Goal: Task Accomplishment & Management: Manage account settings

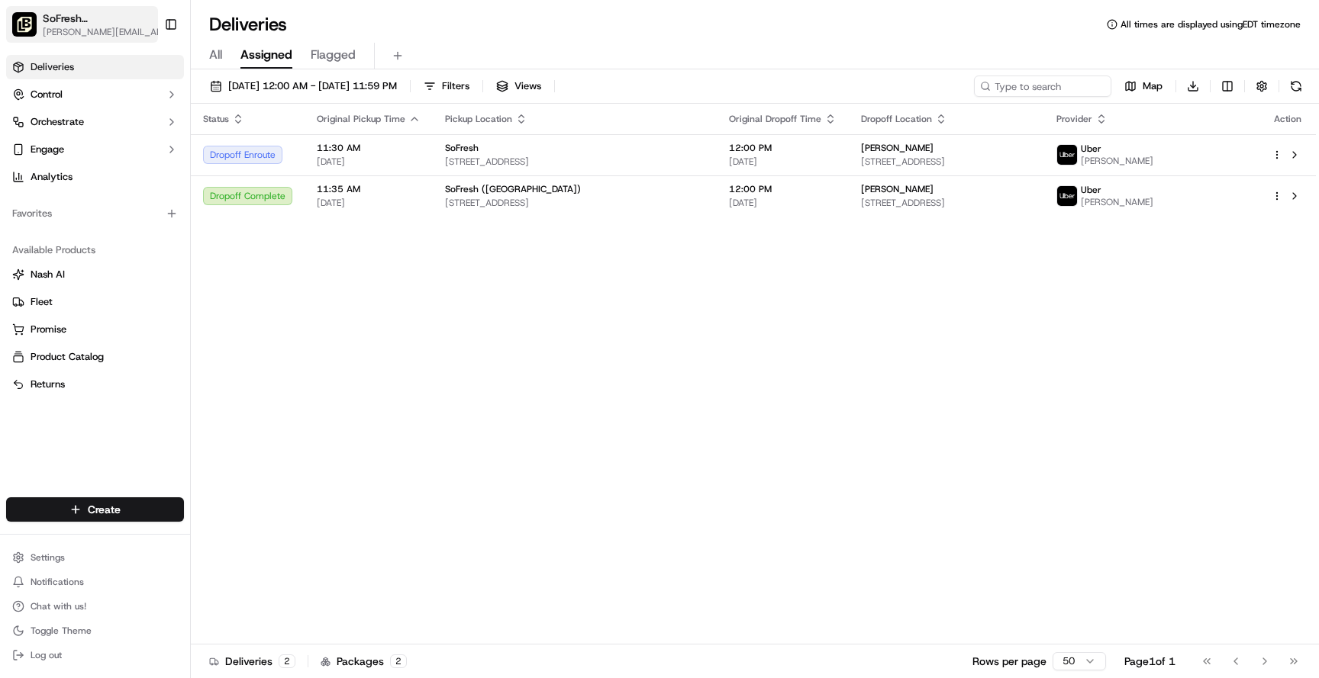
click at [119, 16] on span "SoFresh ([GEOGRAPHIC_DATA])" at bounding box center [99, 18] width 113 height 15
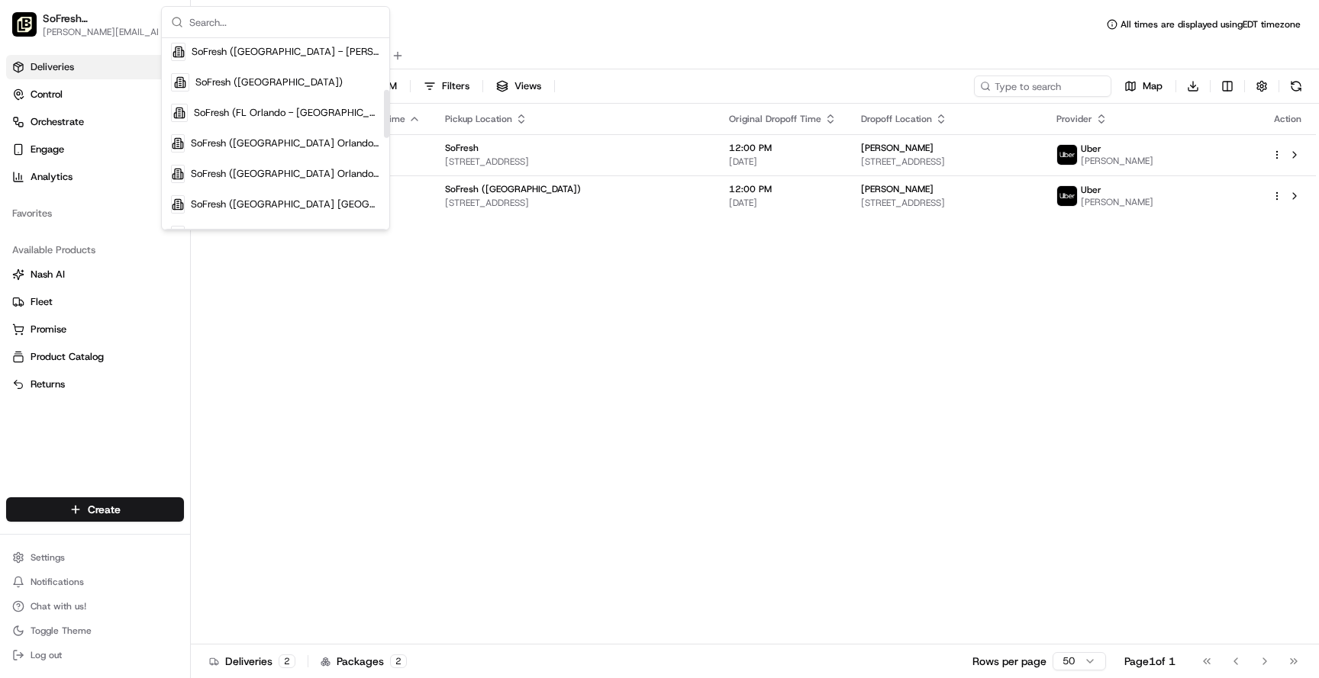
scroll to position [224, 0]
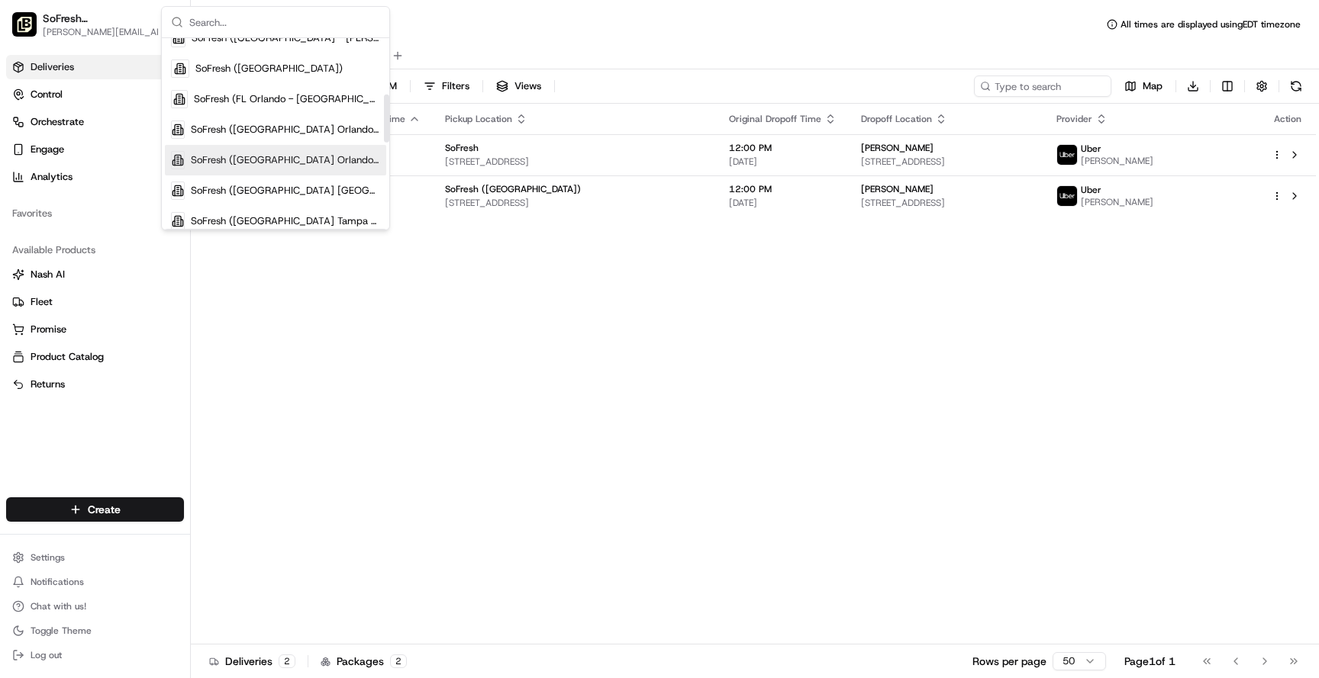
click at [282, 155] on span "SoFresh ([GEOGRAPHIC_DATA] Orlando - [GEOGRAPHIC_DATA])" at bounding box center [285, 160] width 189 height 14
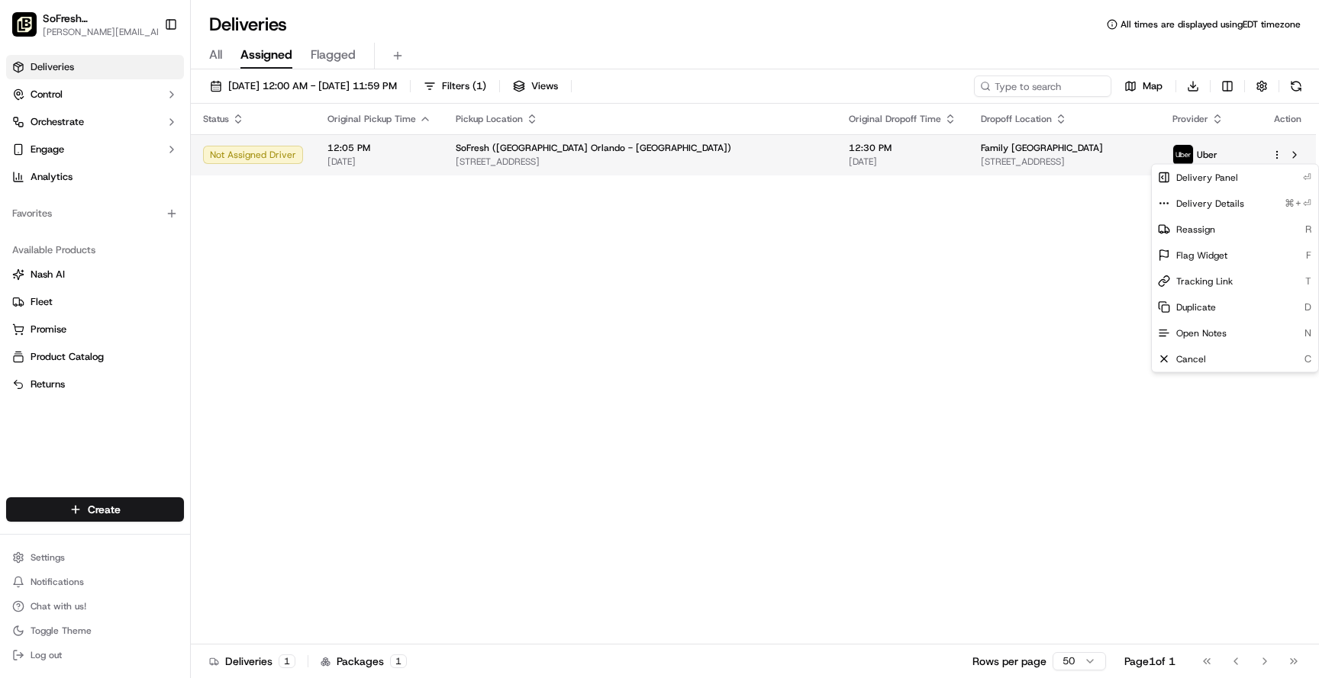
click at [1272, 158] on html "SoFresh ([GEOGRAPHIC_DATA] Orlando - [GEOGRAPHIC_DATA]) [PERSON_NAME][EMAIL_ADD…" at bounding box center [659, 339] width 1319 height 678
click at [1025, 346] on html "SoFresh ([GEOGRAPHIC_DATA] Orlando - [GEOGRAPHIC_DATA]) [PERSON_NAME][EMAIL_ADD…" at bounding box center [659, 339] width 1319 height 678
click at [1276, 153] on html "SoFresh ([GEOGRAPHIC_DATA] Orlando - [GEOGRAPHIC_DATA]) [PERSON_NAME][EMAIL_ADD…" at bounding box center [659, 339] width 1319 height 678
click at [818, 308] on html "SoFresh ([GEOGRAPHIC_DATA] Orlando - [GEOGRAPHIC_DATA]) [PERSON_NAME][EMAIL_ADD…" at bounding box center [659, 339] width 1319 height 678
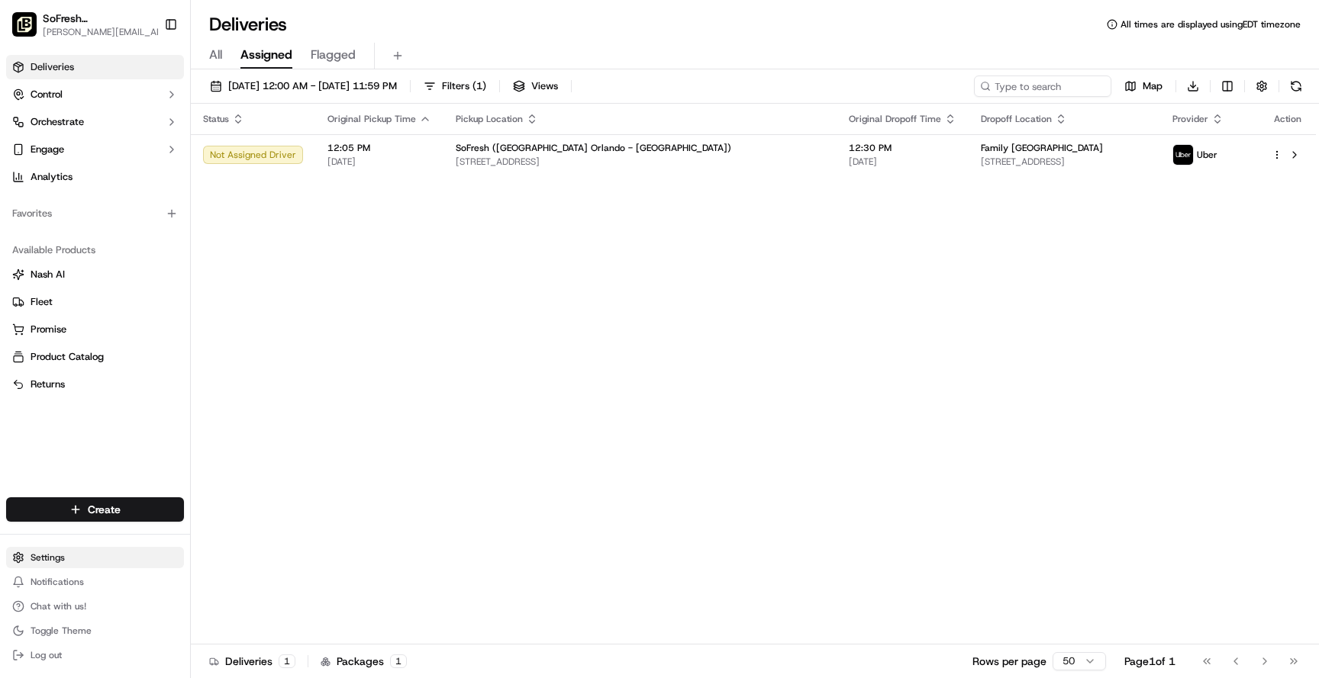
click at [59, 565] on html "SoFresh ([GEOGRAPHIC_DATA] Orlando - [GEOGRAPHIC_DATA]) [PERSON_NAME][EMAIL_ADD…" at bounding box center [659, 339] width 1319 height 678
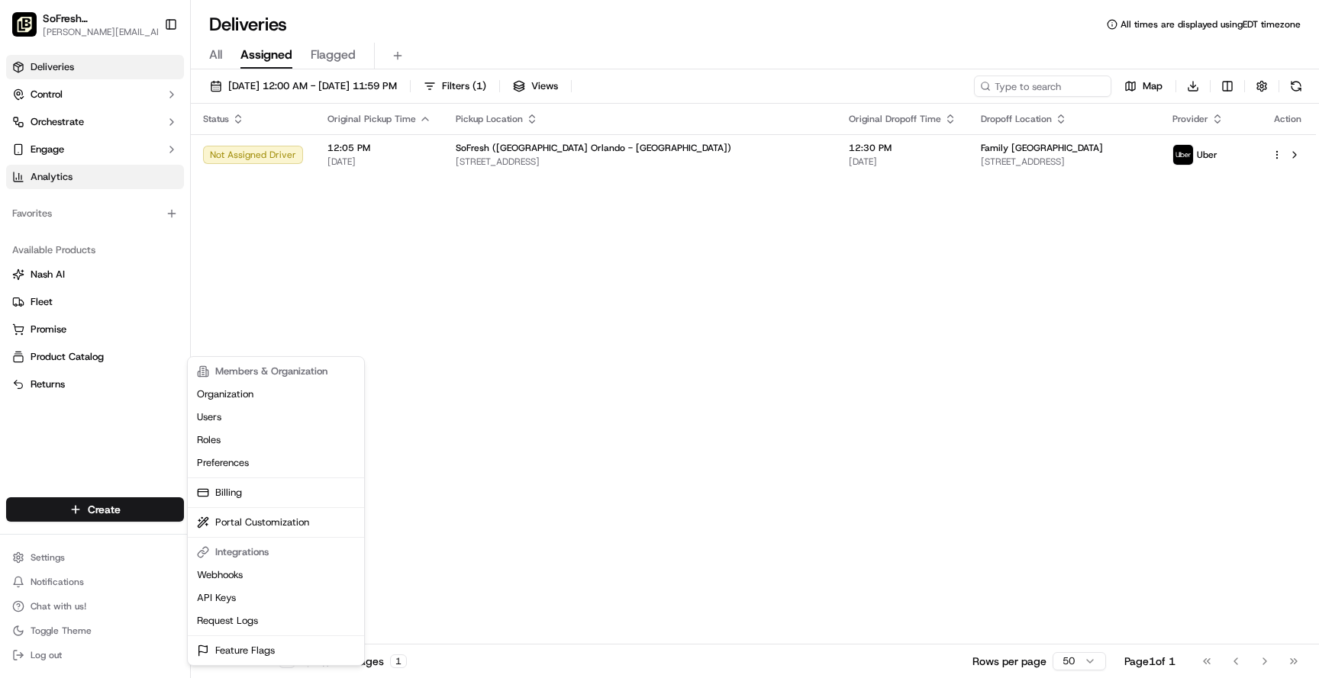
click at [64, 188] on html "SoFresh ([GEOGRAPHIC_DATA] Orlando - [GEOGRAPHIC_DATA]) [PERSON_NAME][EMAIL_ADD…" at bounding box center [659, 339] width 1319 height 678
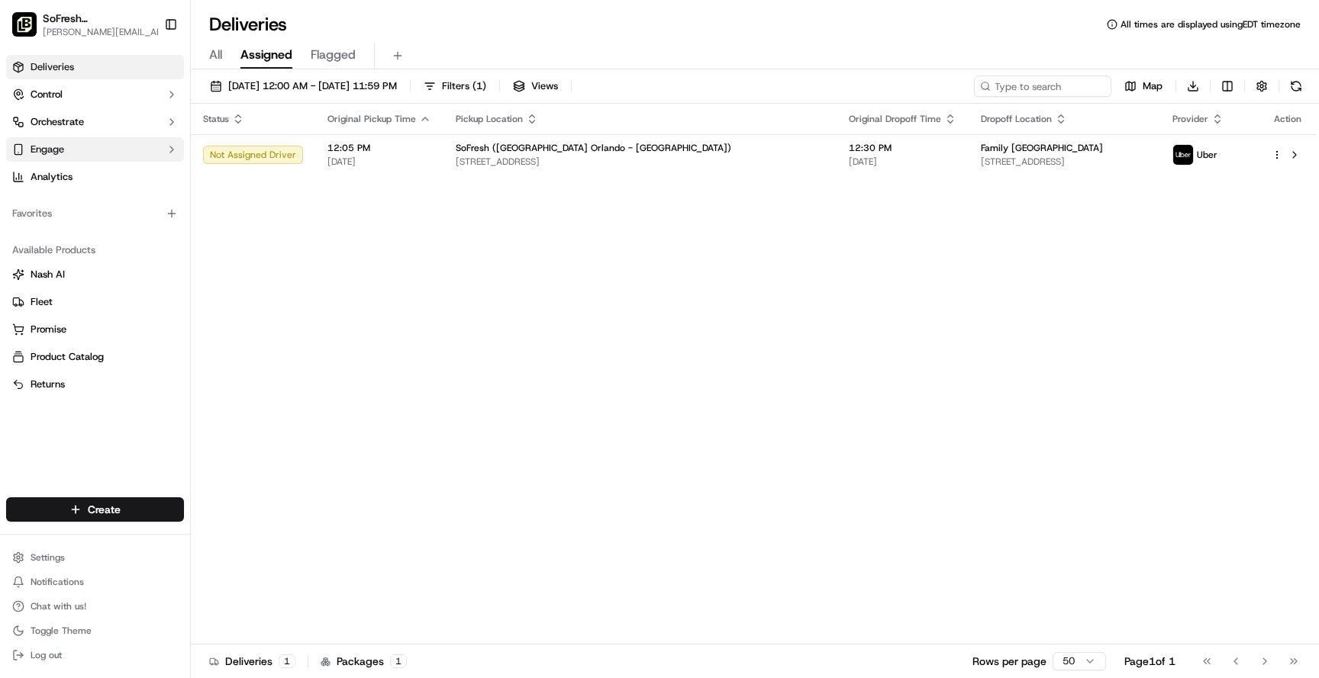
click at [76, 151] on button "Engage" at bounding box center [95, 149] width 178 height 24
click at [76, 128] on span "Orchestrate" at bounding box center [57, 122] width 53 height 14
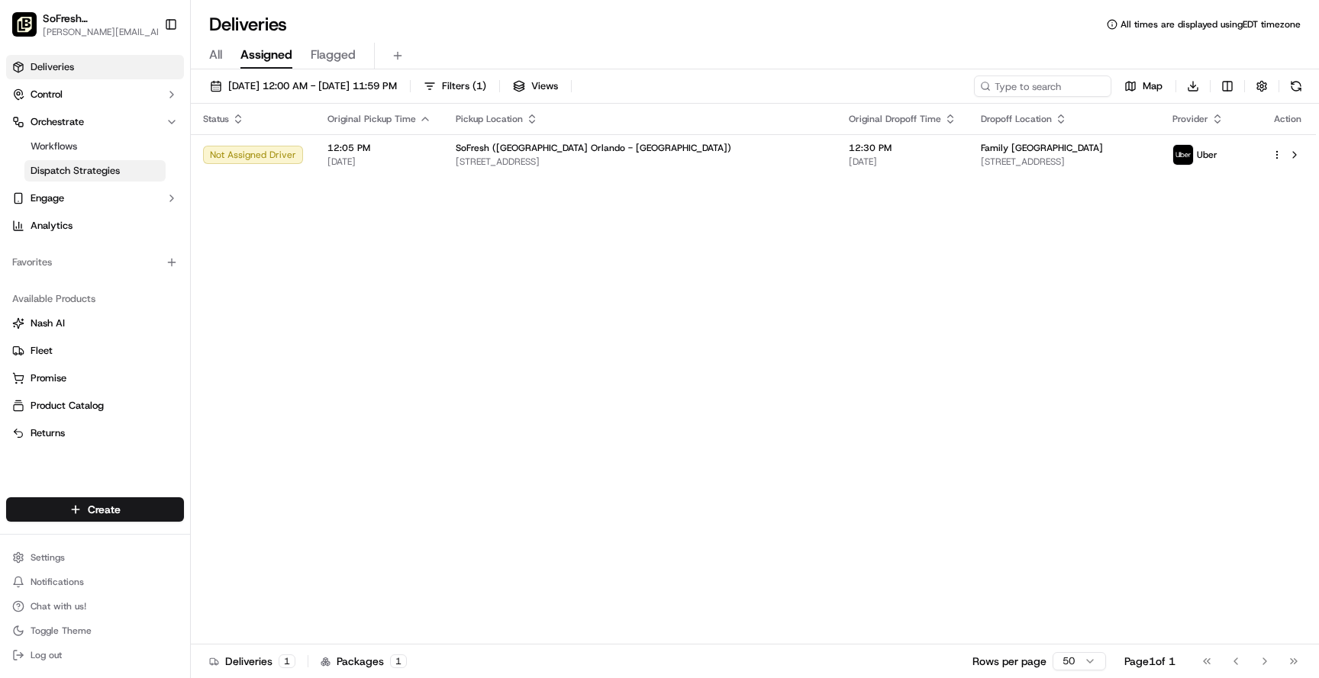
click at [92, 169] on span "Dispatch Strategies" at bounding box center [75, 171] width 89 height 14
